Goal: Transaction & Acquisition: Purchase product/service

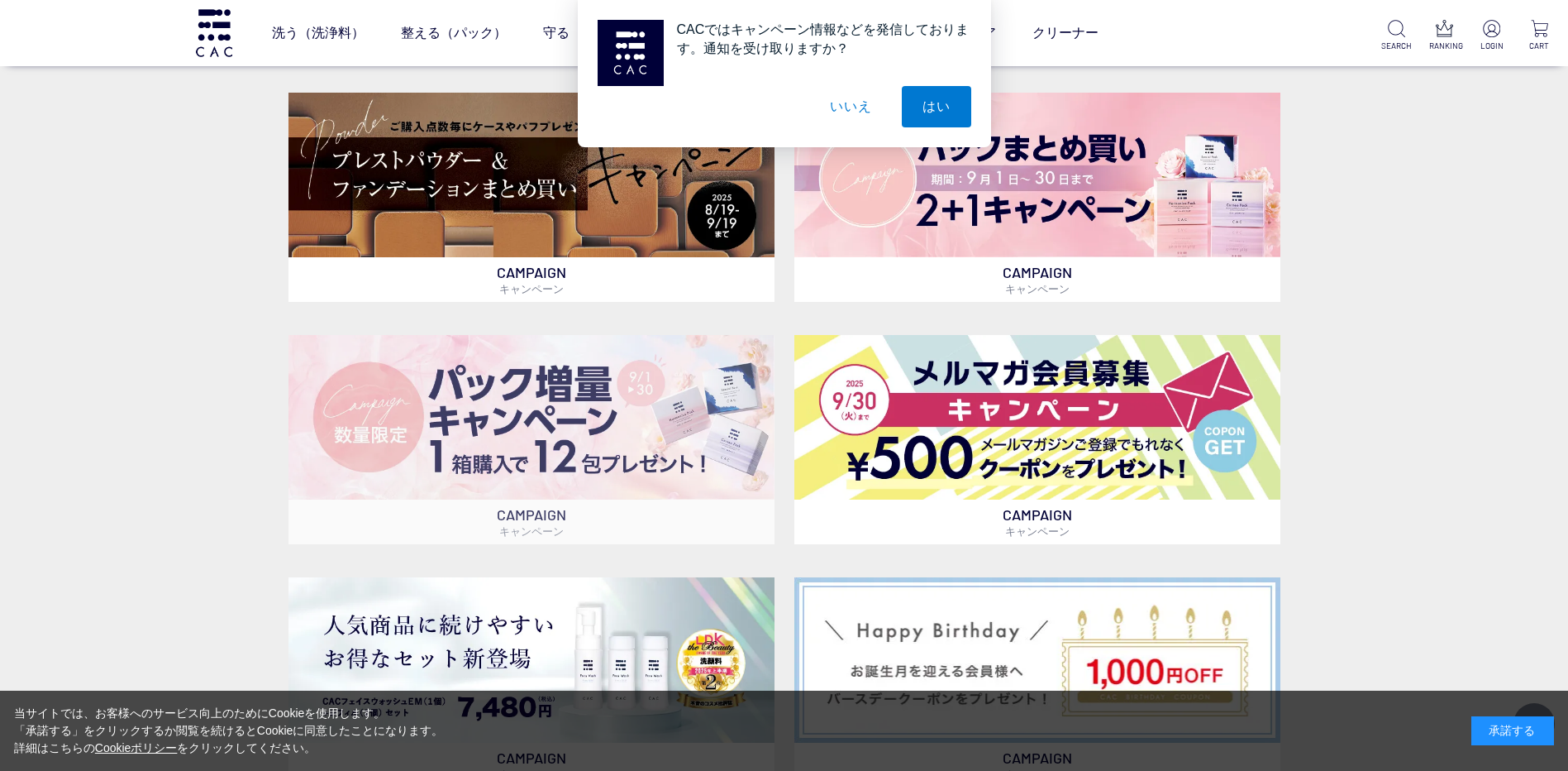
scroll to position [497, 0]
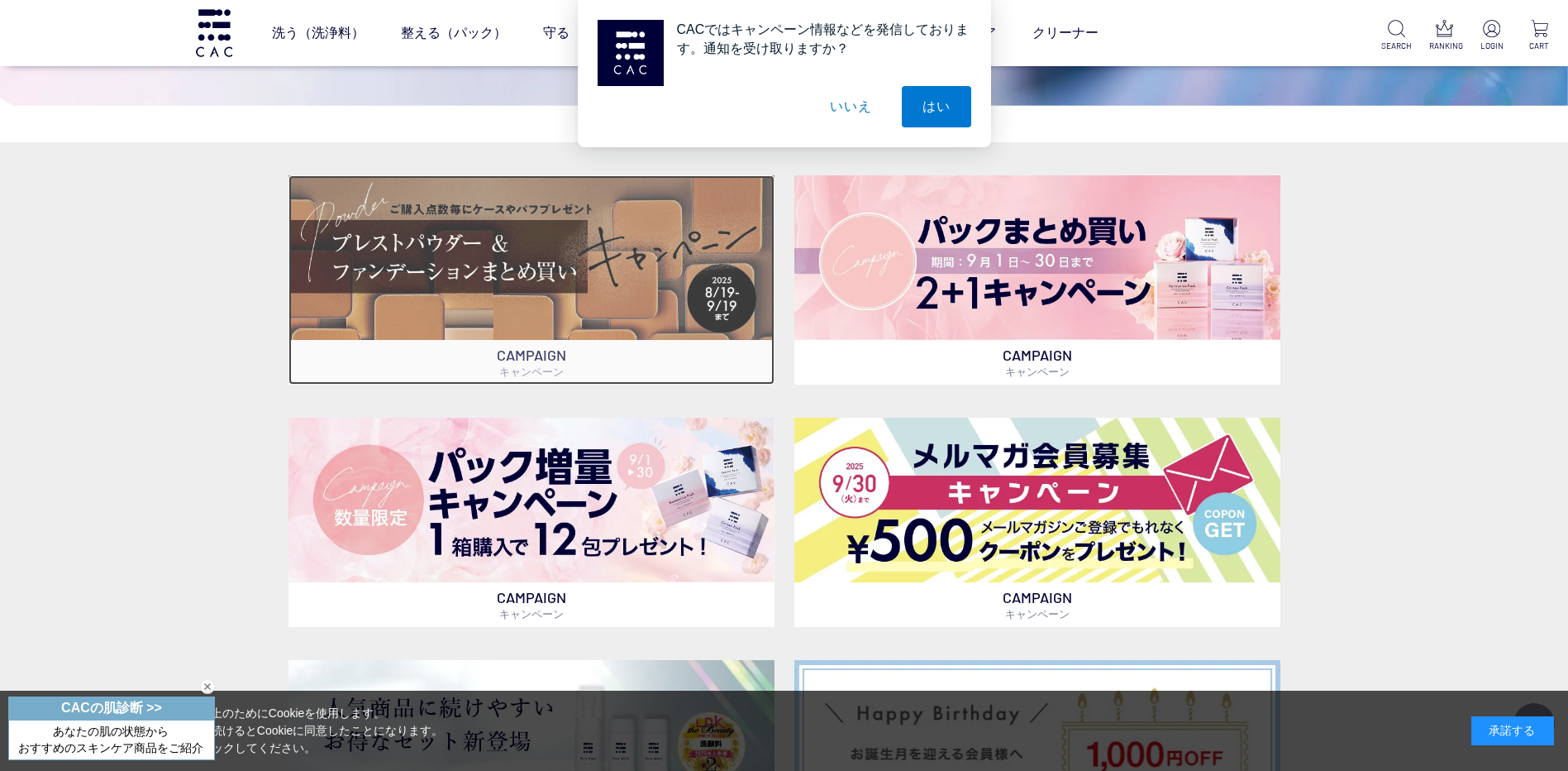
click at [521, 300] on img at bounding box center [531, 258] width 486 height 165
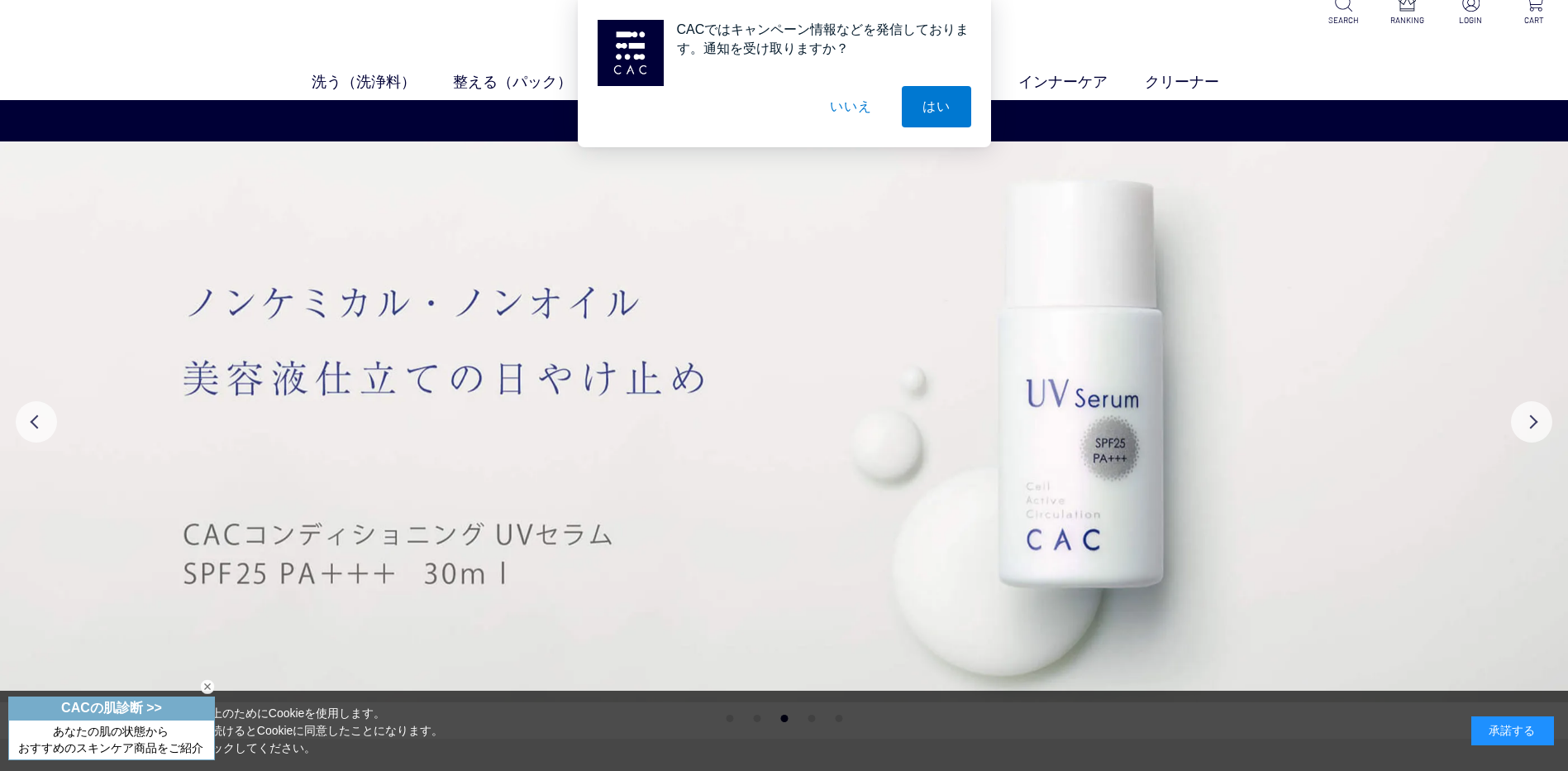
scroll to position [0, 0]
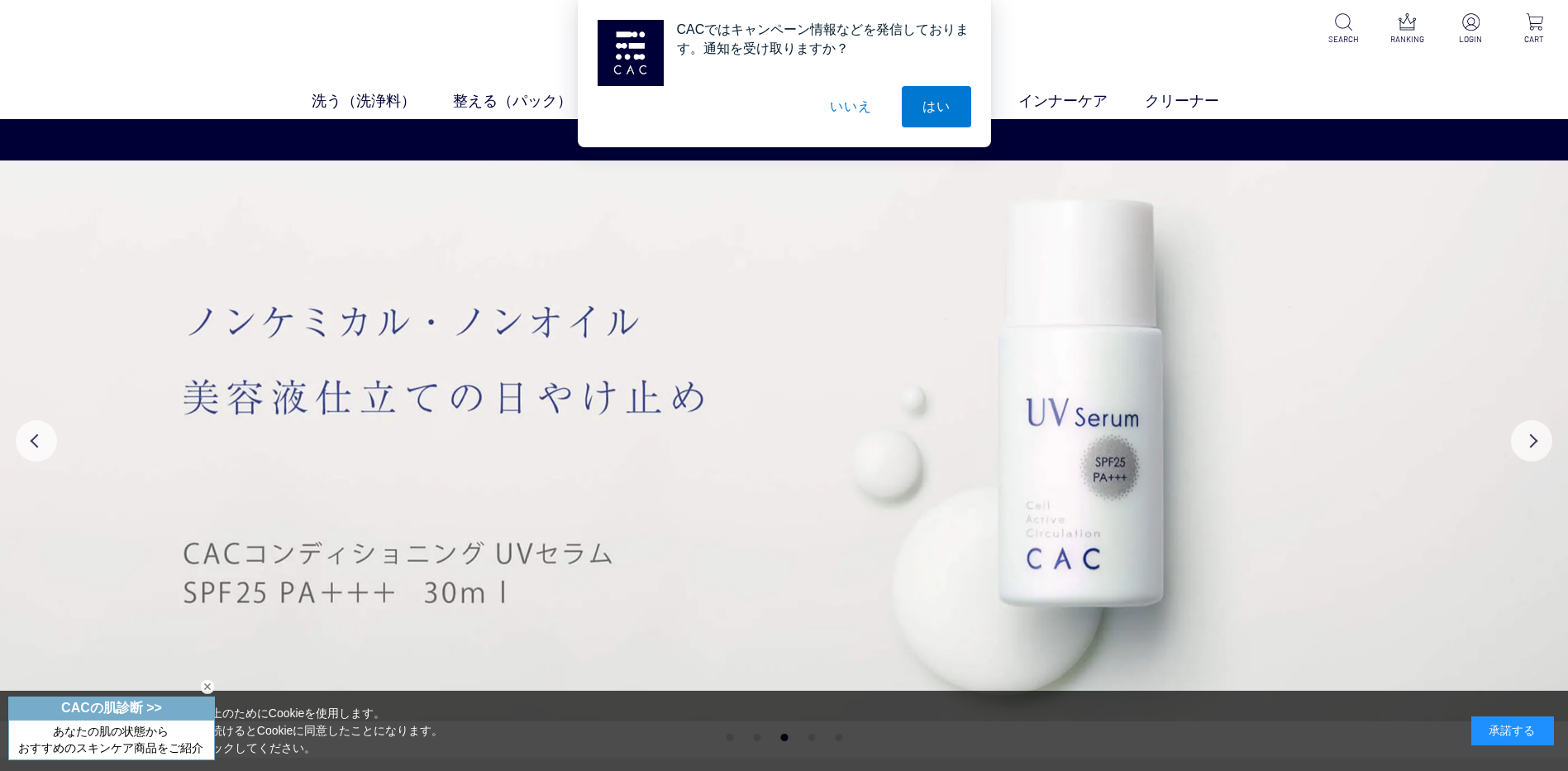
click at [851, 107] on button "いいえ" at bounding box center [850, 107] width 82 height 41
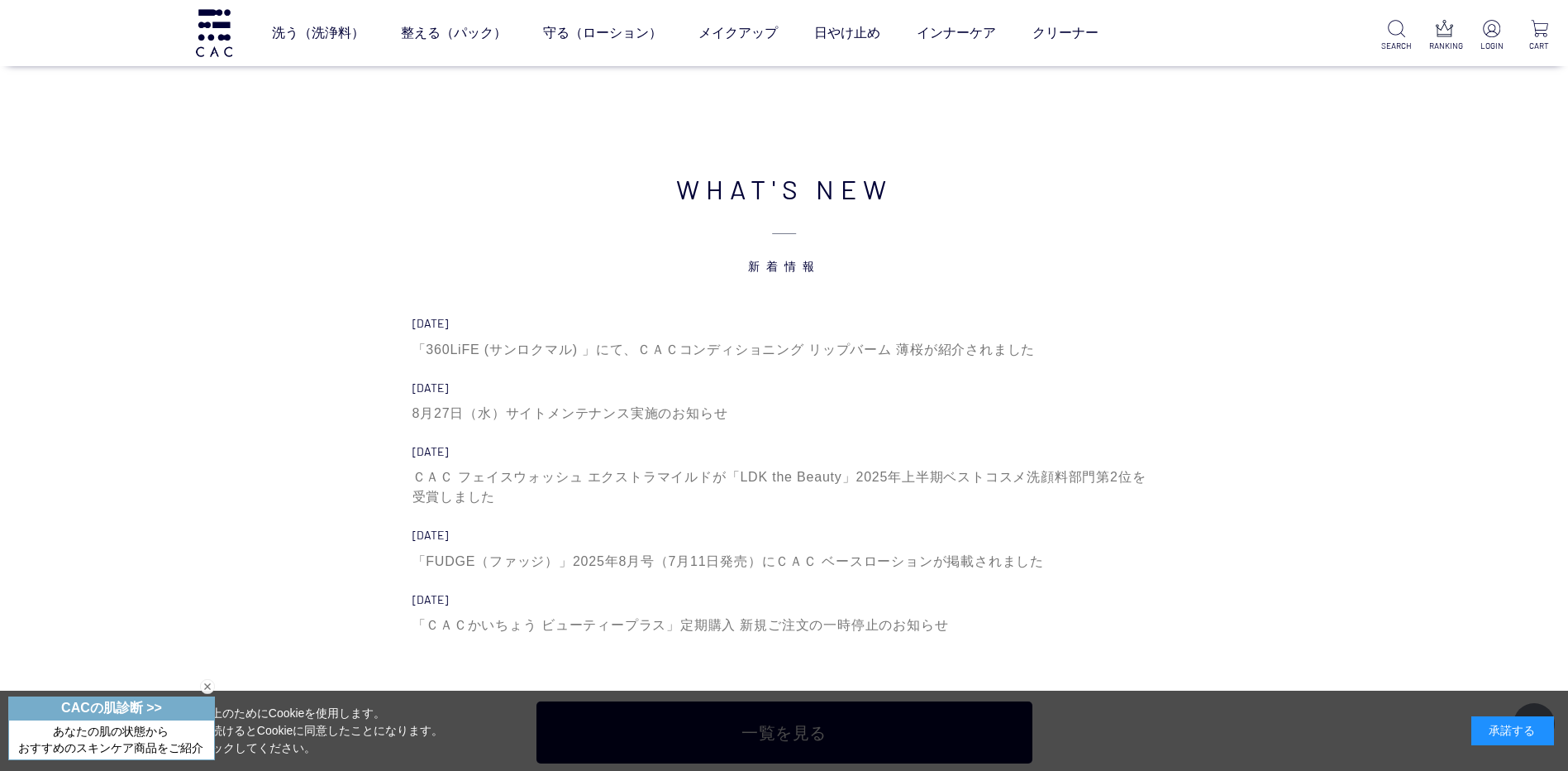
scroll to position [5707, 0]
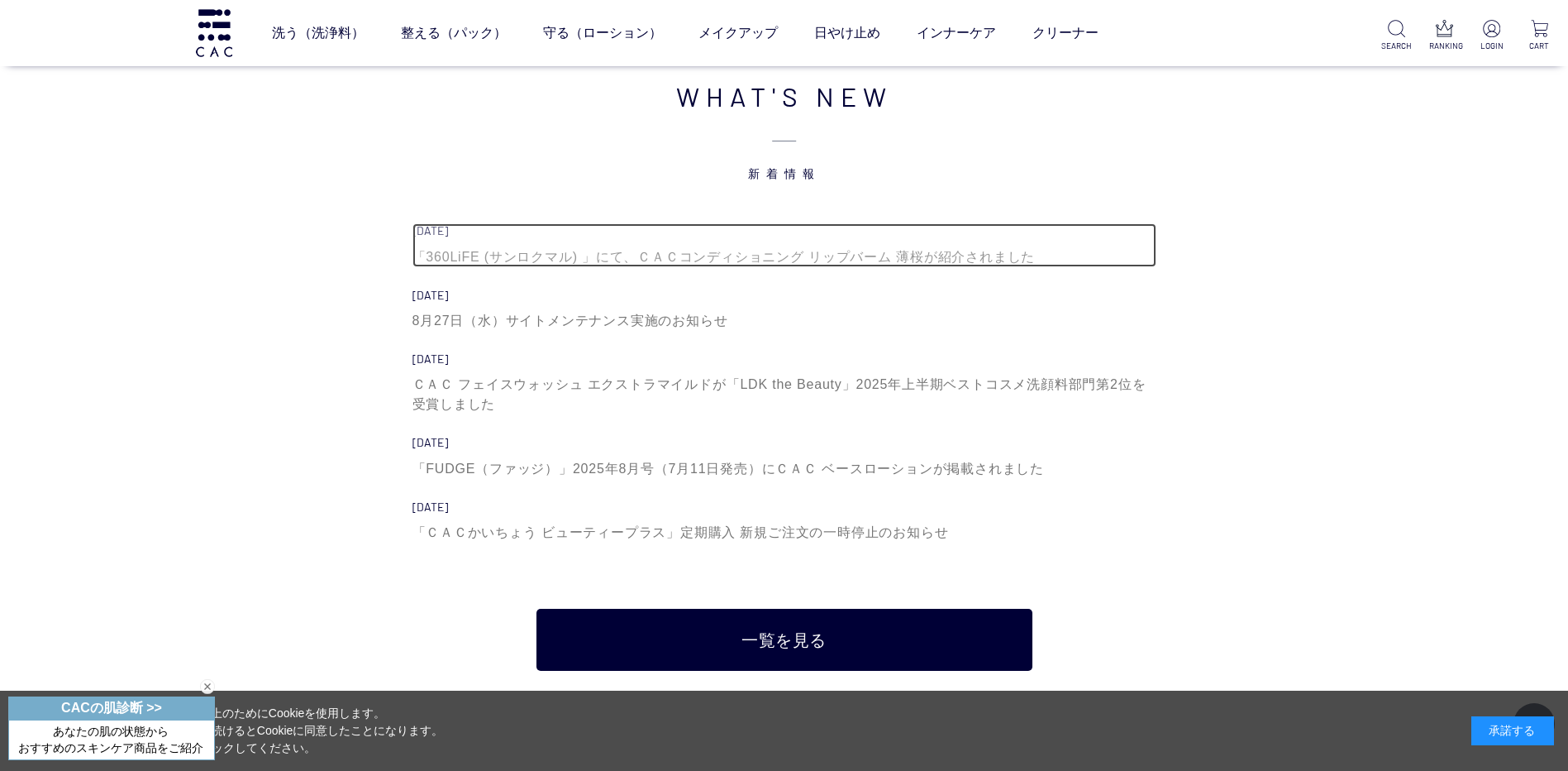
click at [676, 251] on div "「360LiFE (サンロクマル) 」にて、ＣＡＣコンディショニング リップバーム 薄桜が紹介されました" at bounding box center [784, 257] width 744 height 20
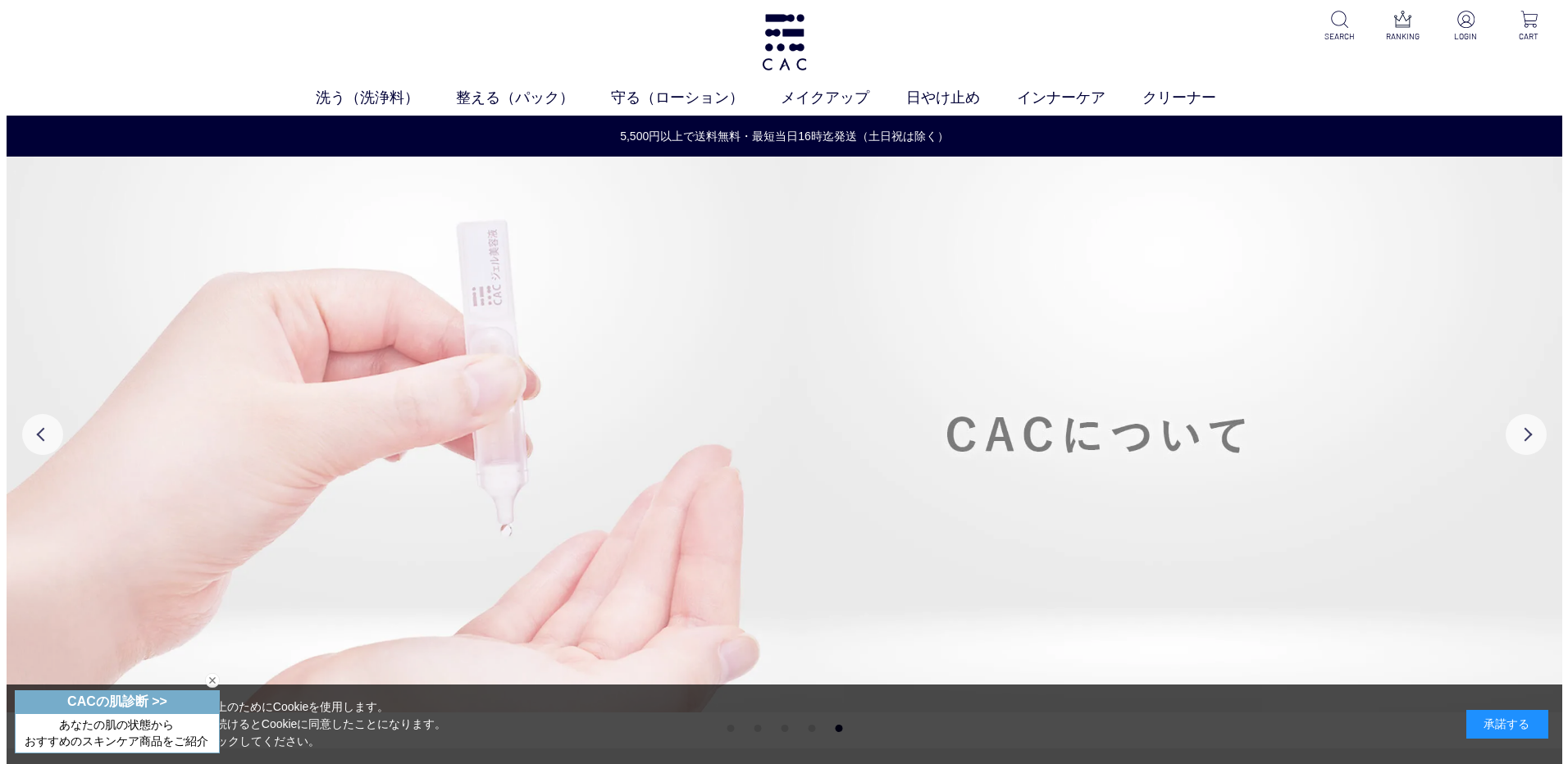
scroll to position [0, 0]
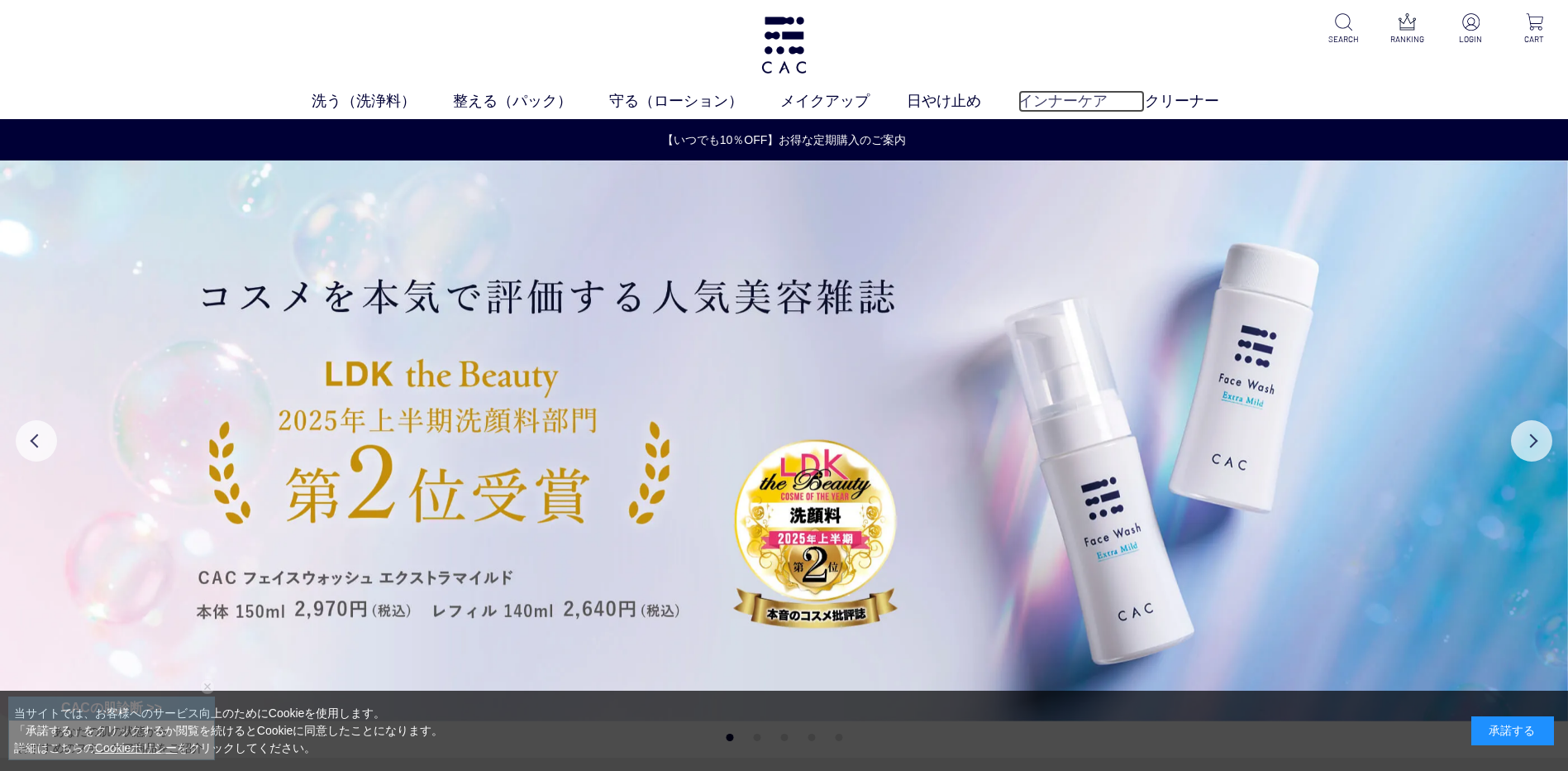
click at [1050, 101] on link "インナーケア" at bounding box center [1081, 101] width 126 height 22
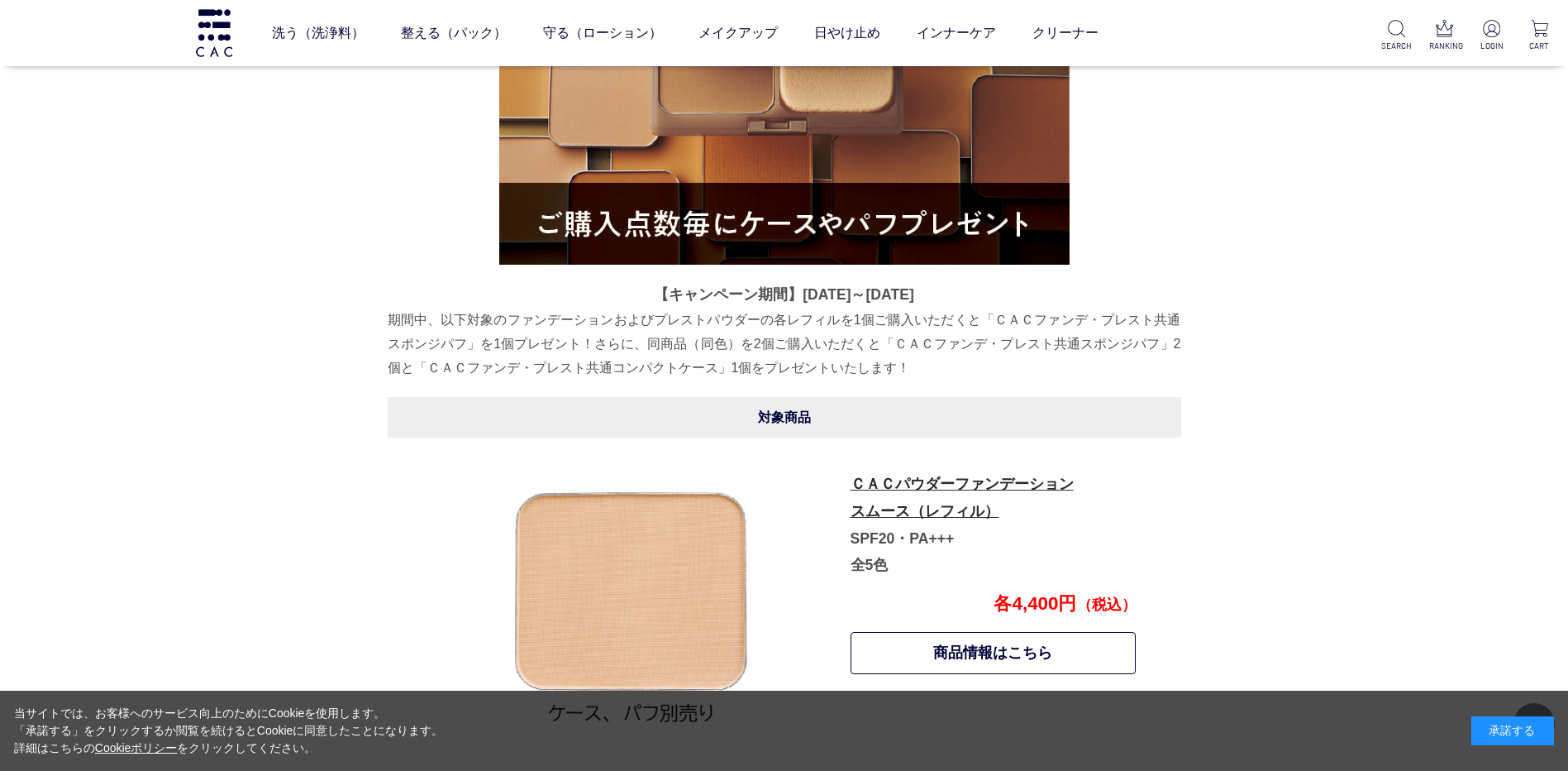
scroll to position [497, 0]
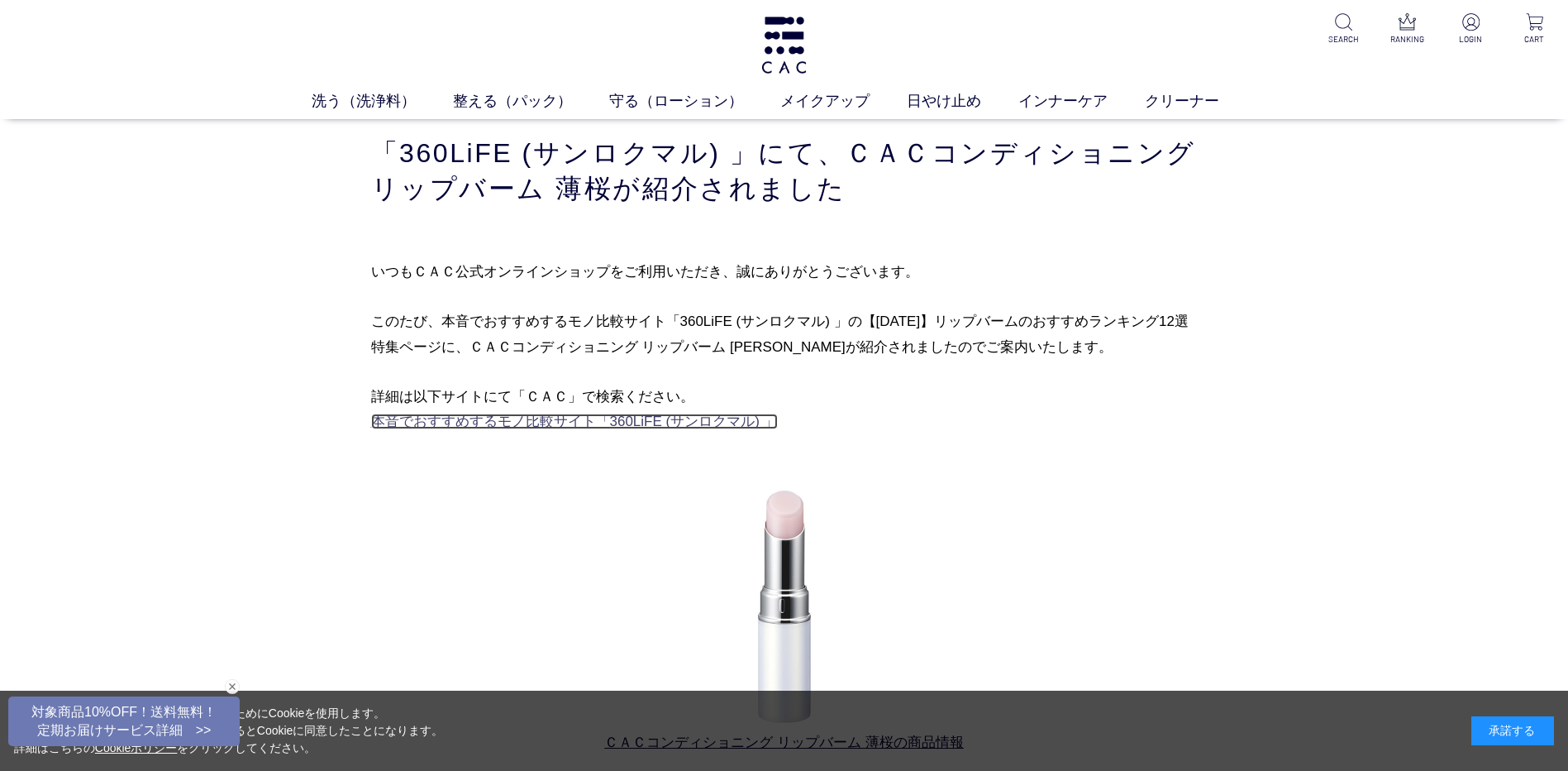
click at [713, 422] on link "本音でおすすめするモノ比較サイト「360LiFE (サンロクマル) 」" at bounding box center [574, 421] width 407 height 16
click at [706, 421] on link "本音でおすすめするモノ比較サイト「360LiFE (サンロクマル) 」" at bounding box center [574, 421] width 407 height 16
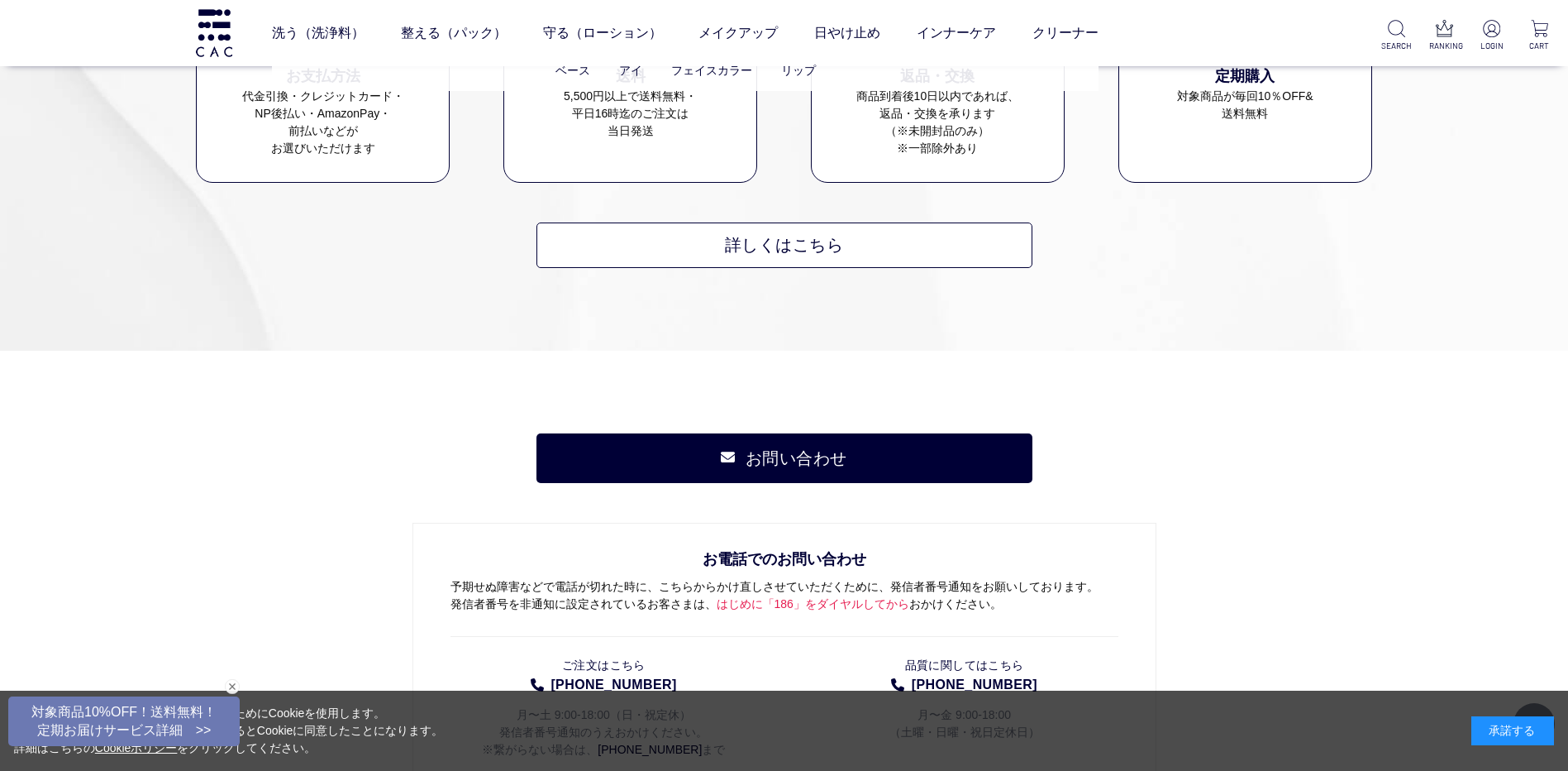
scroll to position [1075, 0]
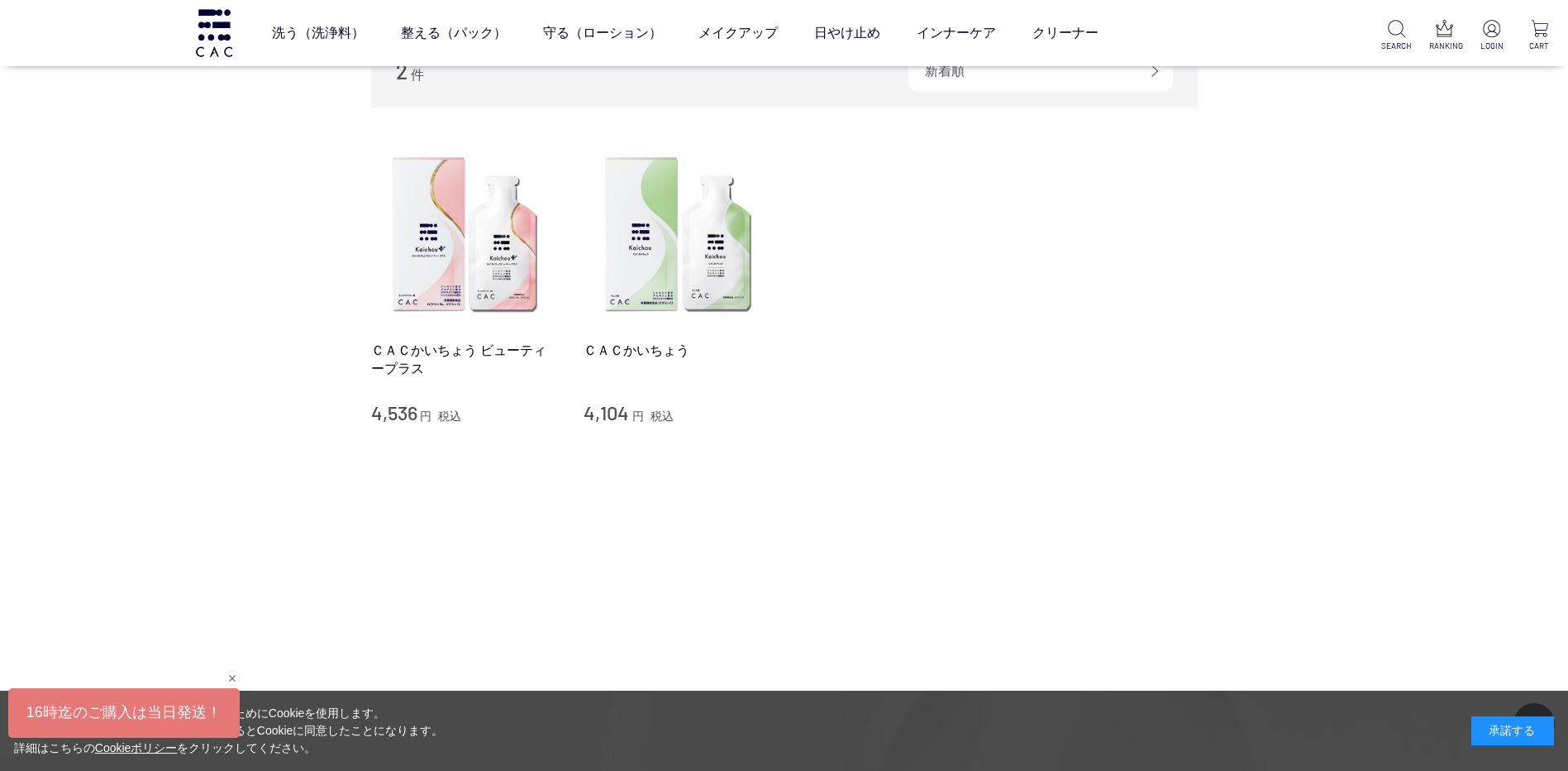
scroll to position [248, 0]
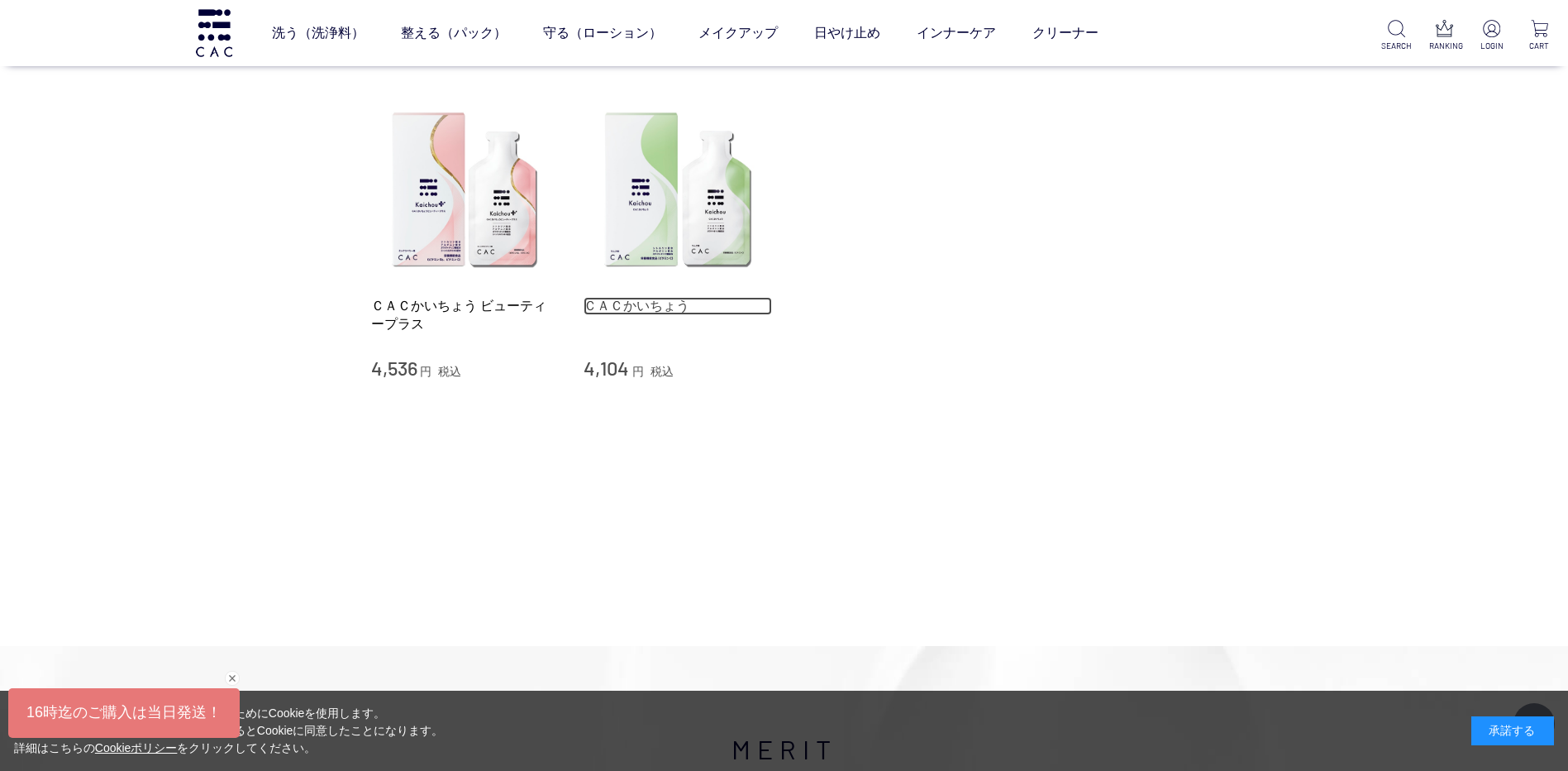
click at [665, 308] on link "ＣＡＣかいちょう" at bounding box center [677, 305] width 188 height 17
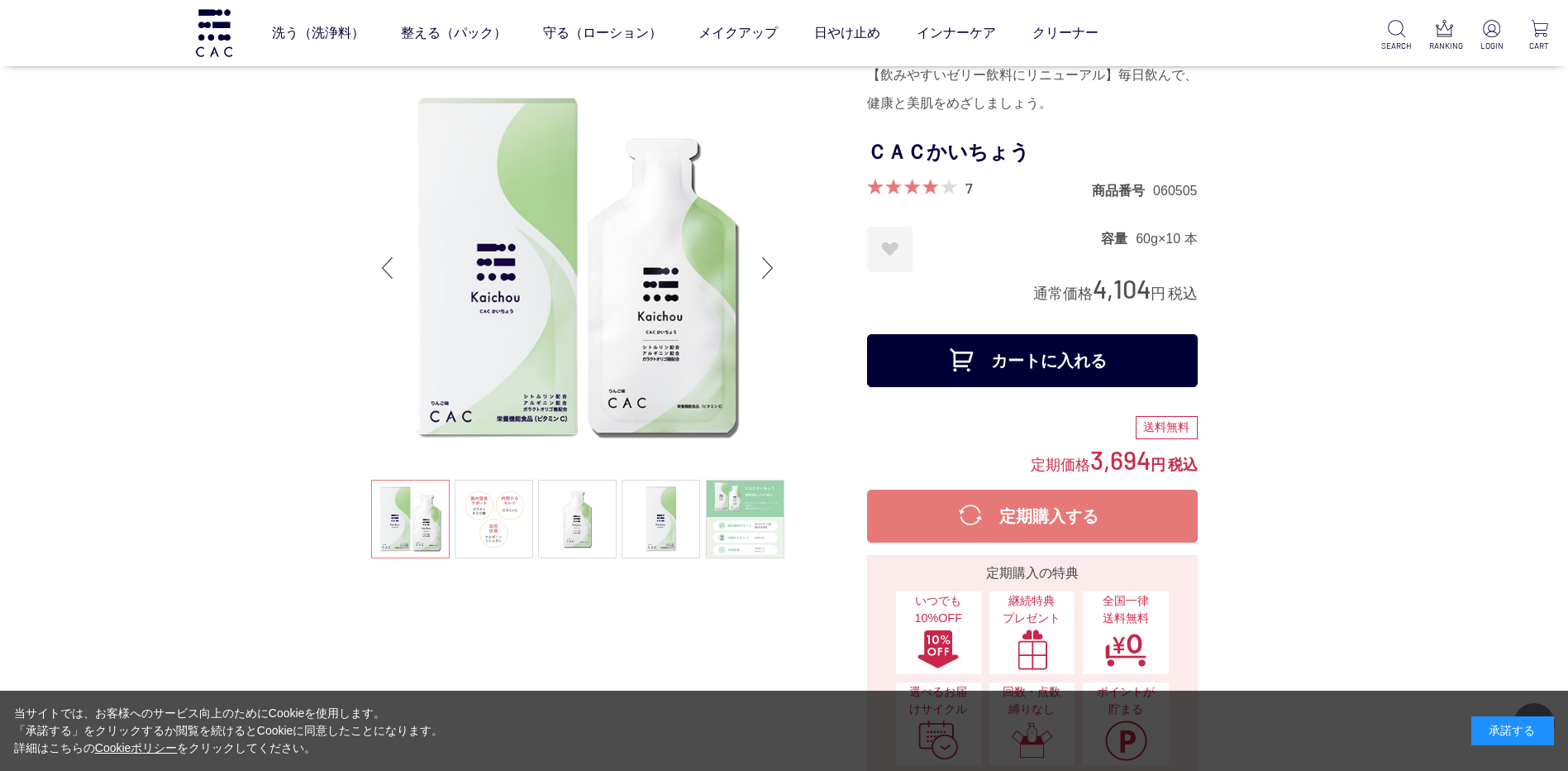
scroll to position [413, 0]
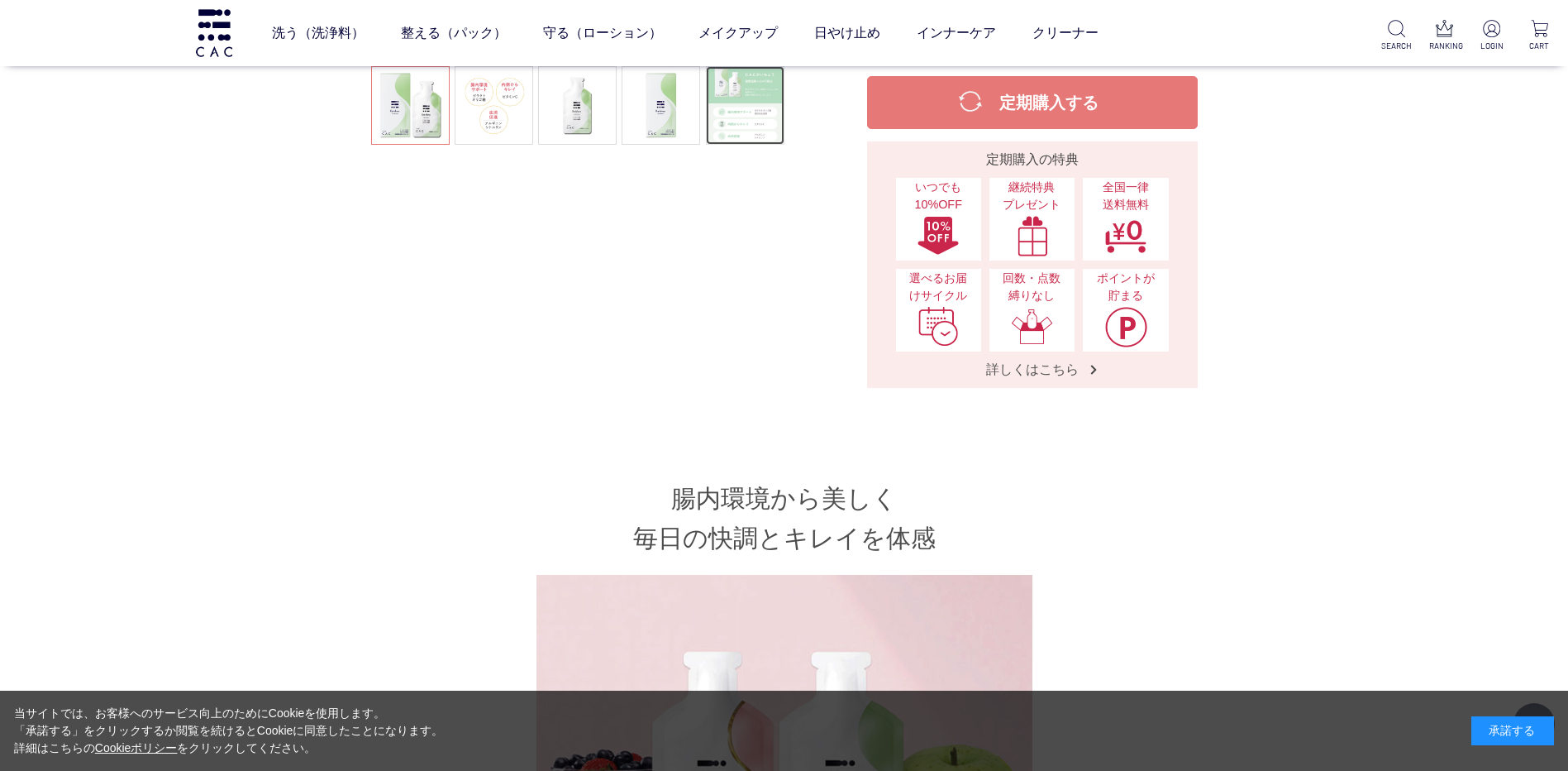
click at [738, 121] on link at bounding box center [745, 106] width 79 height 79
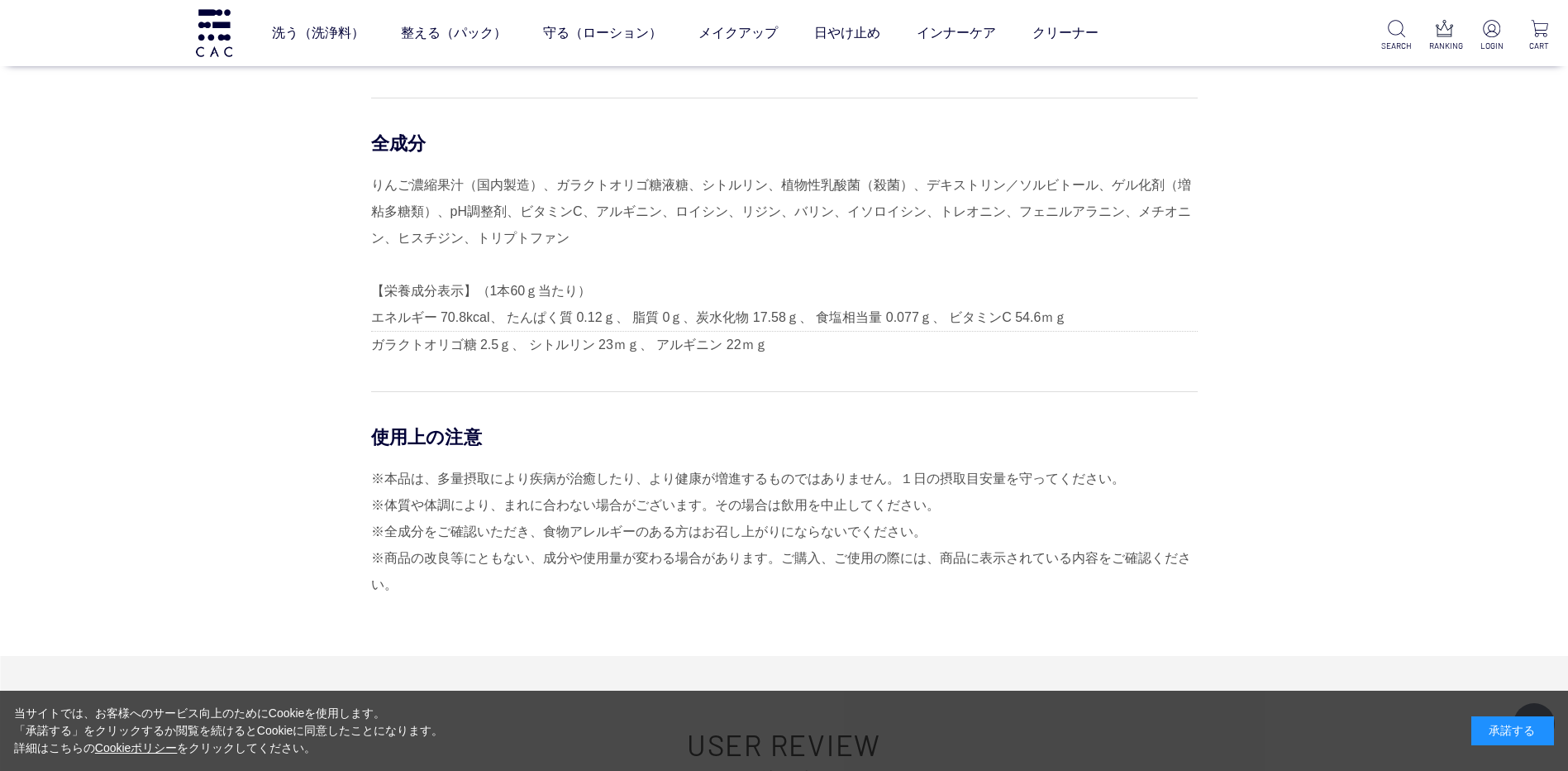
scroll to position [4880, 0]
